Goal: Book appointment/travel/reservation

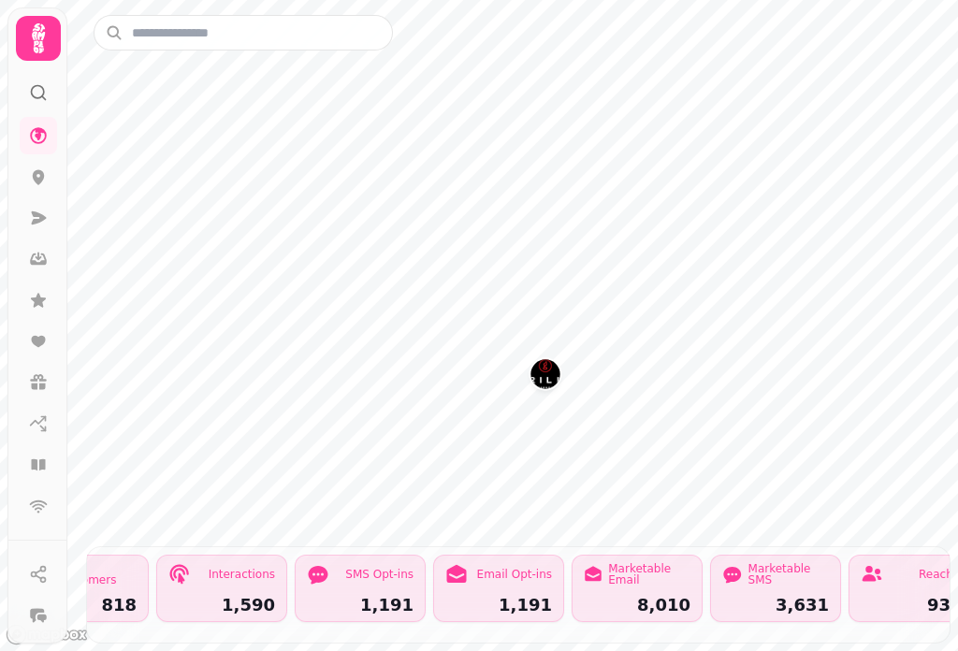
scroll to position [0, 2549]
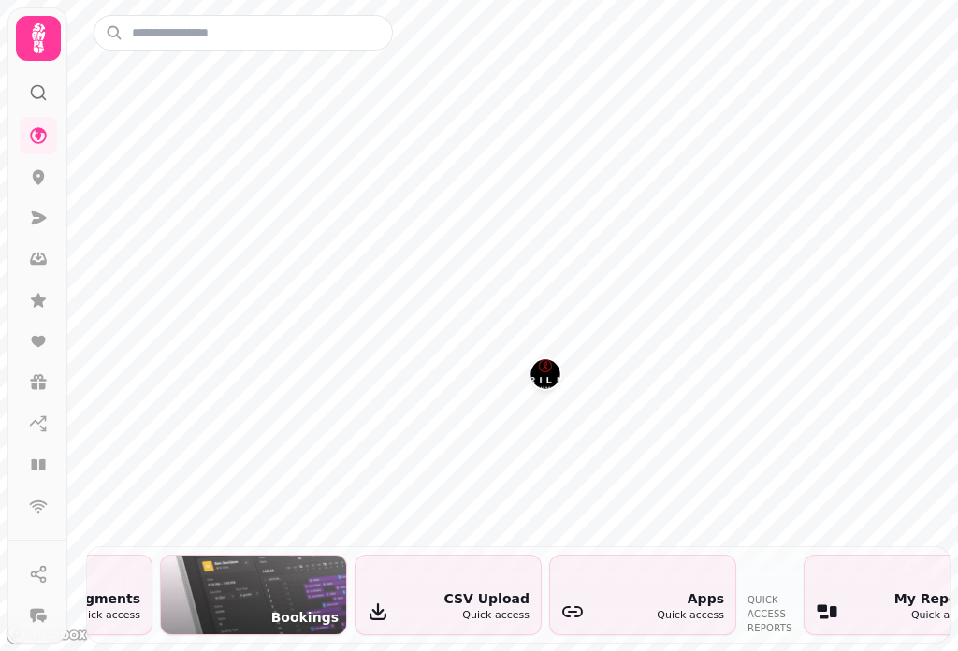
click at [254, 559] on div "Bookings" at bounding box center [253, 594] width 185 height 79
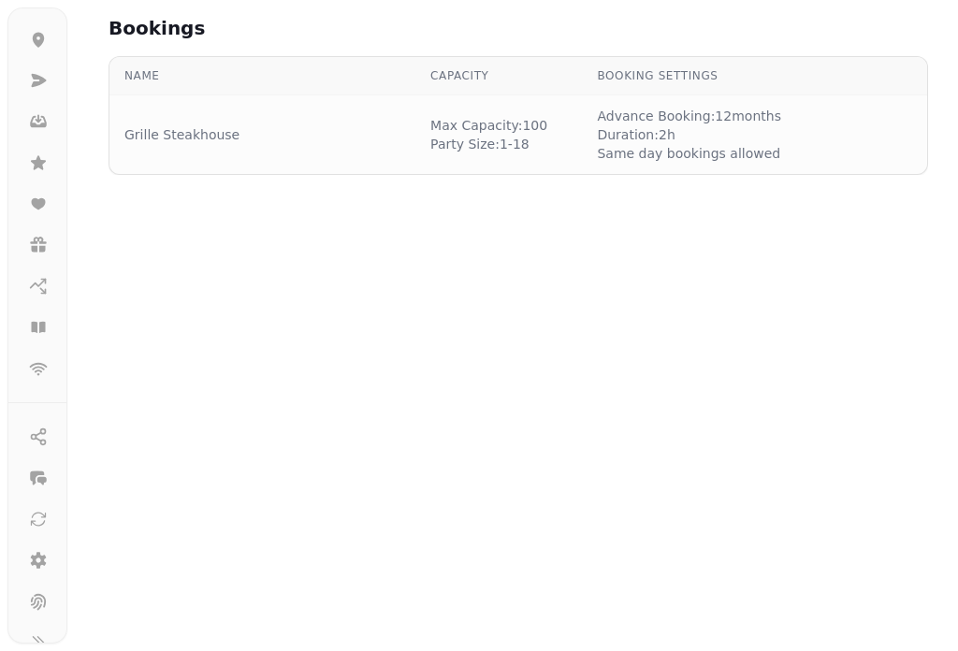
scroll to position [164, 0]
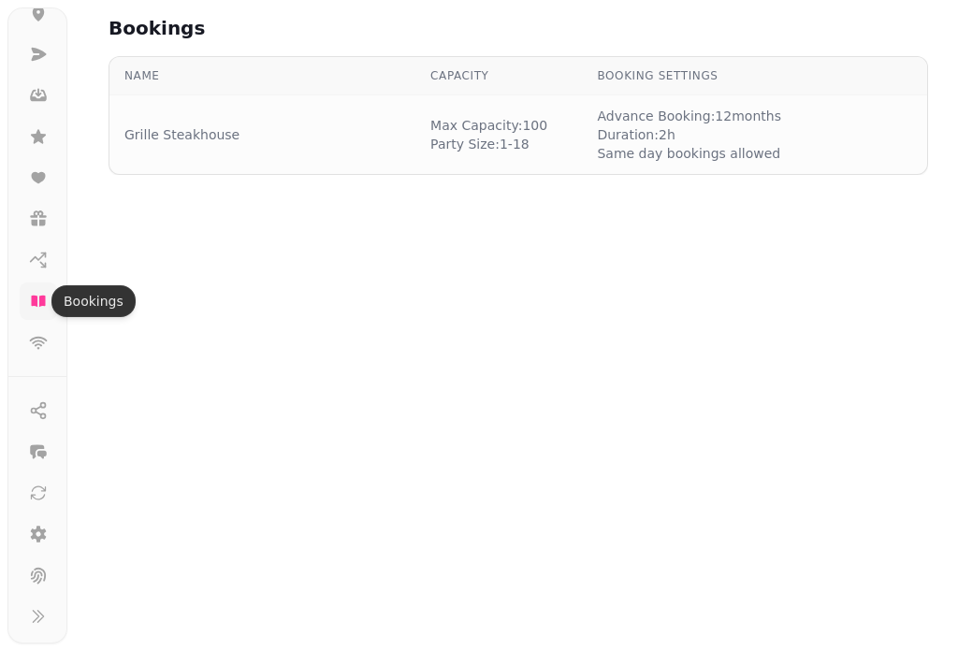
click at [37, 294] on icon at bounding box center [38, 301] width 19 height 19
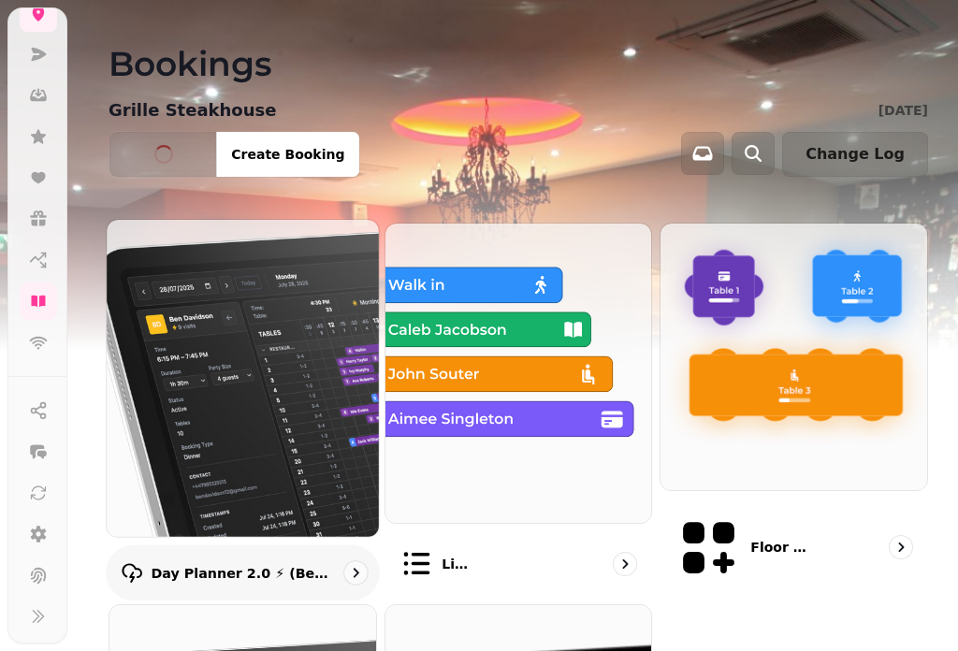
scroll to position [281, 0]
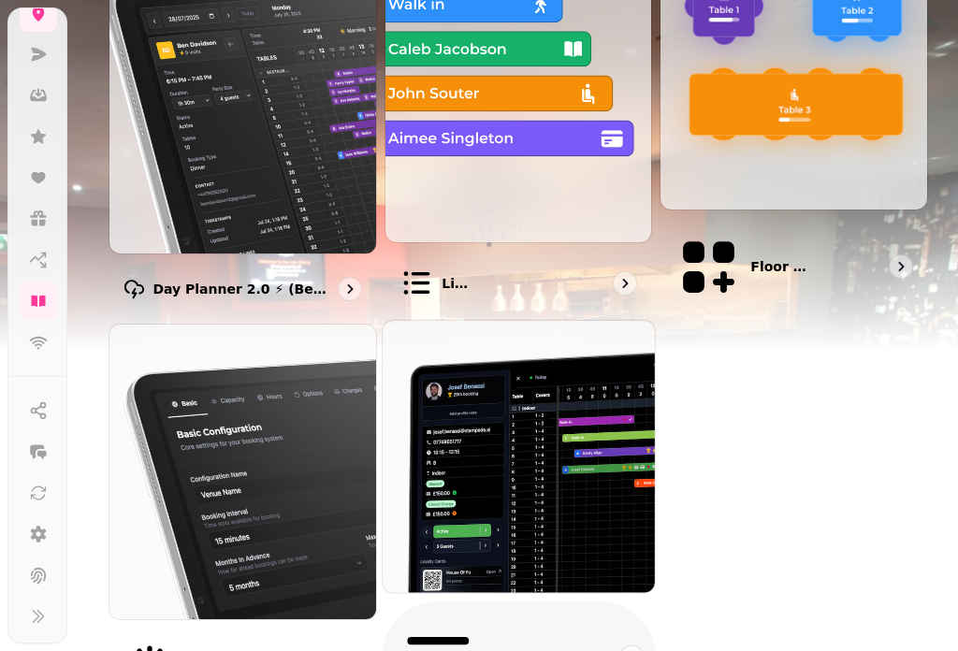
click at [502, 433] on img at bounding box center [517, 456] width 298 height 298
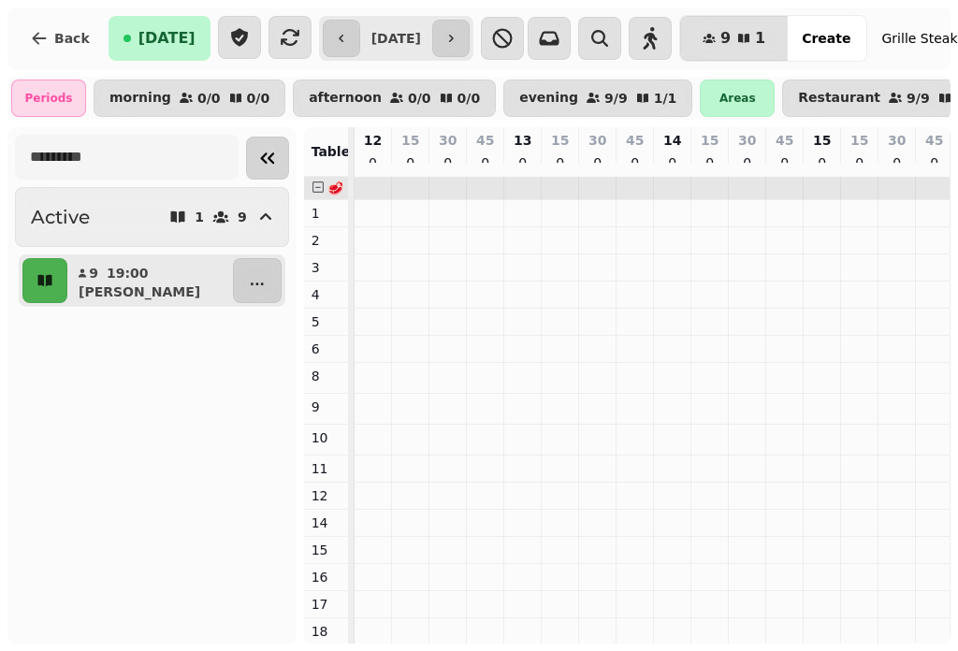
scroll to position [0, 831]
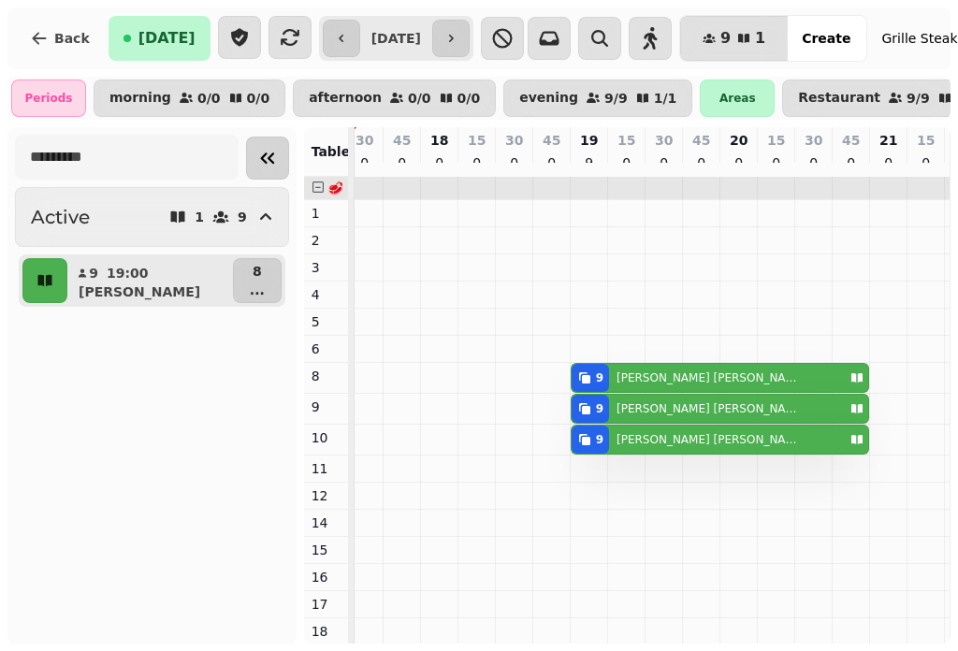
click at [256, 166] on icon "Collapse sidebar" at bounding box center [267, 158] width 22 height 22
